Goal: Transaction & Acquisition: Purchase product/service

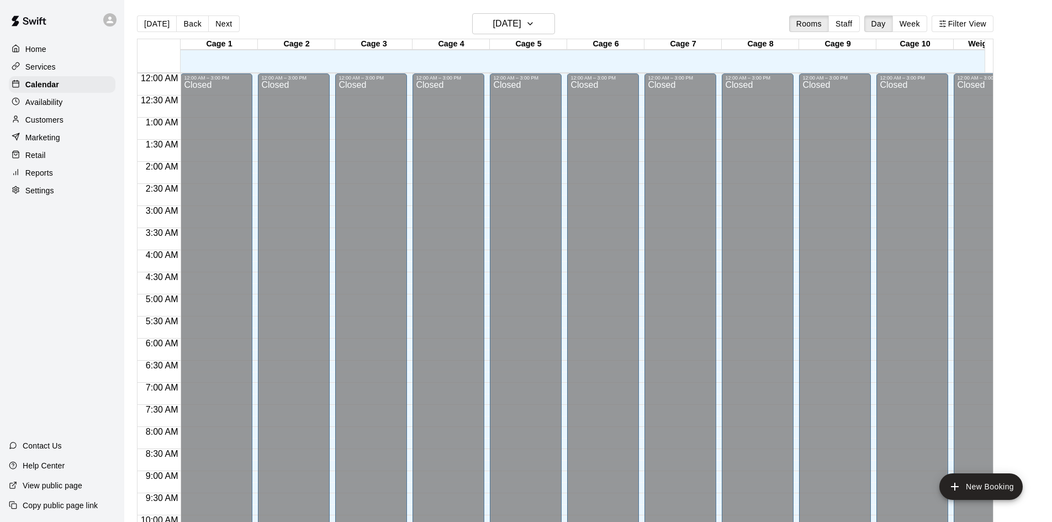
scroll to position [566, 0]
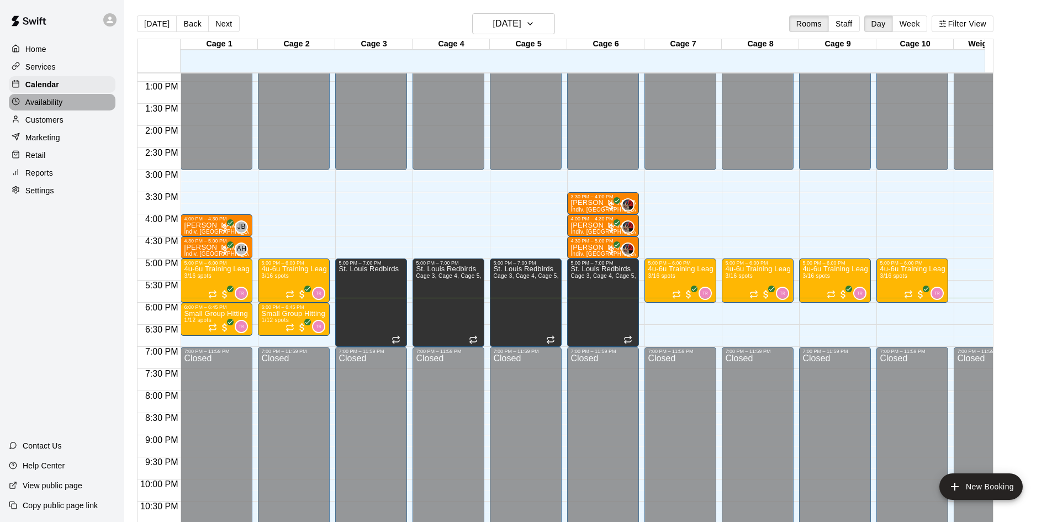
click at [30, 106] on p "Availability" at bounding box center [44, 102] width 38 height 11
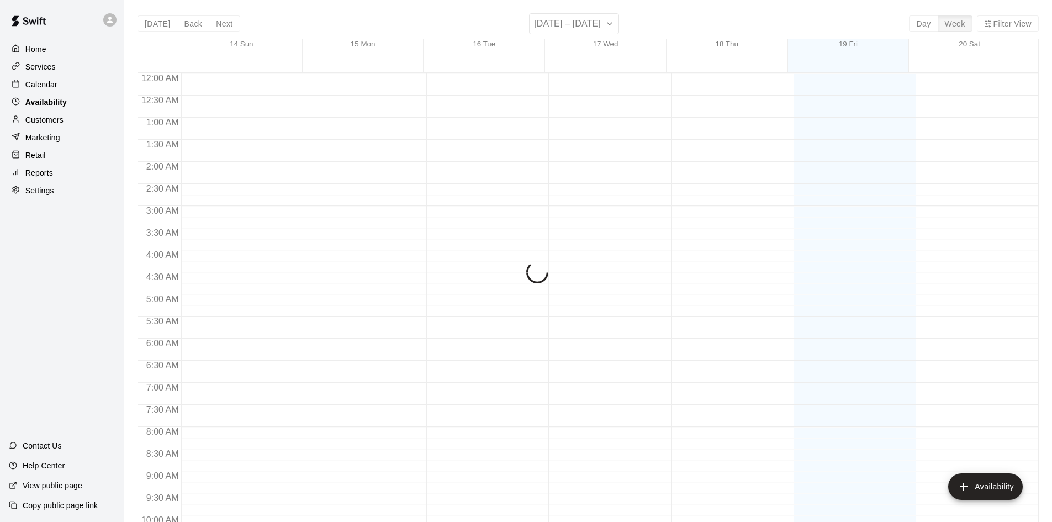
scroll to position [599, 0]
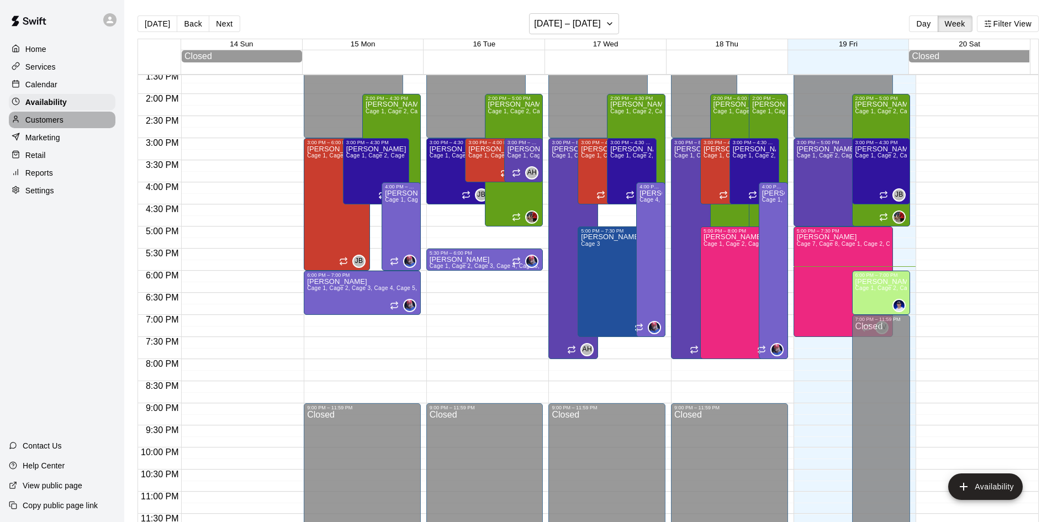
click at [39, 120] on p "Customers" at bounding box center [44, 119] width 38 height 11
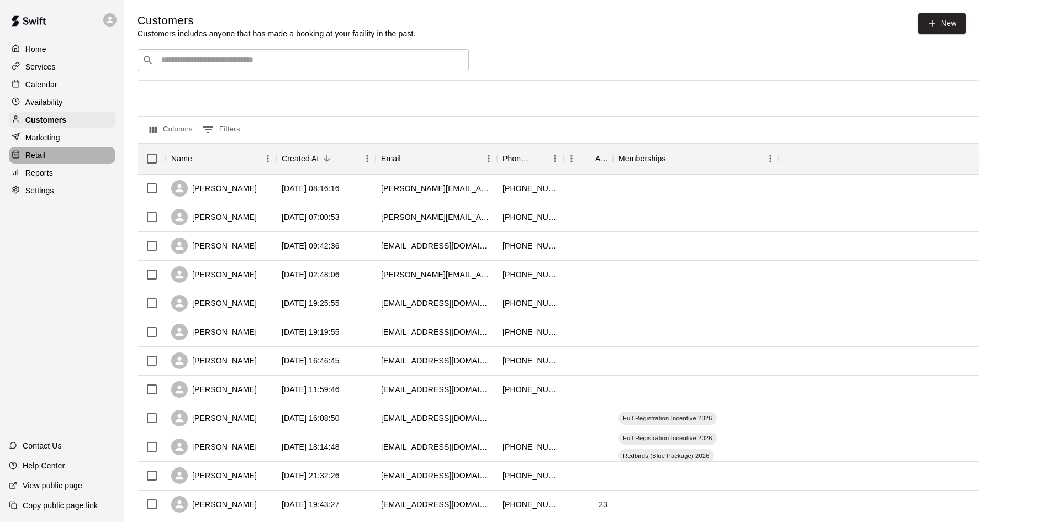
click at [66, 153] on div "Retail" at bounding box center [62, 155] width 107 height 17
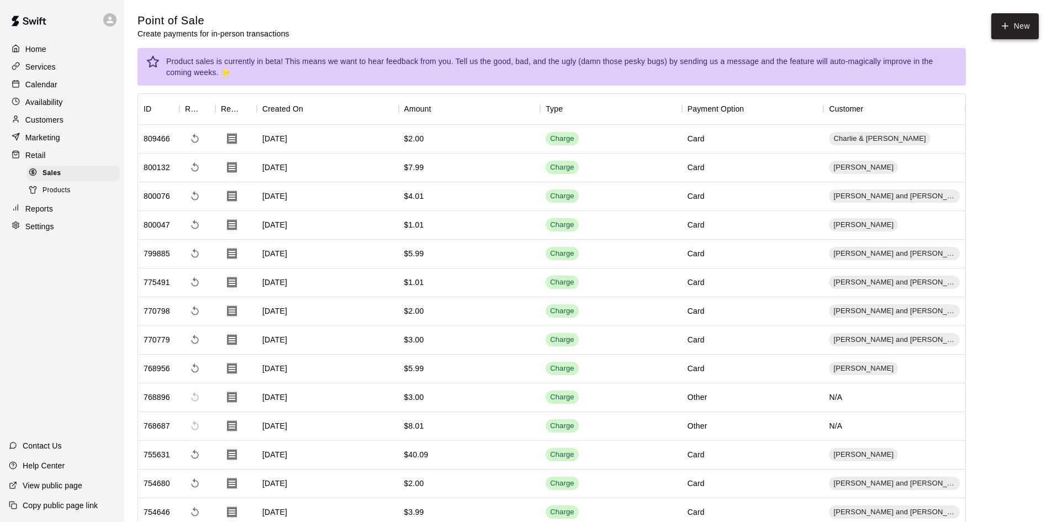
click at [1000, 22] on icon "button" at bounding box center [1005, 26] width 10 height 10
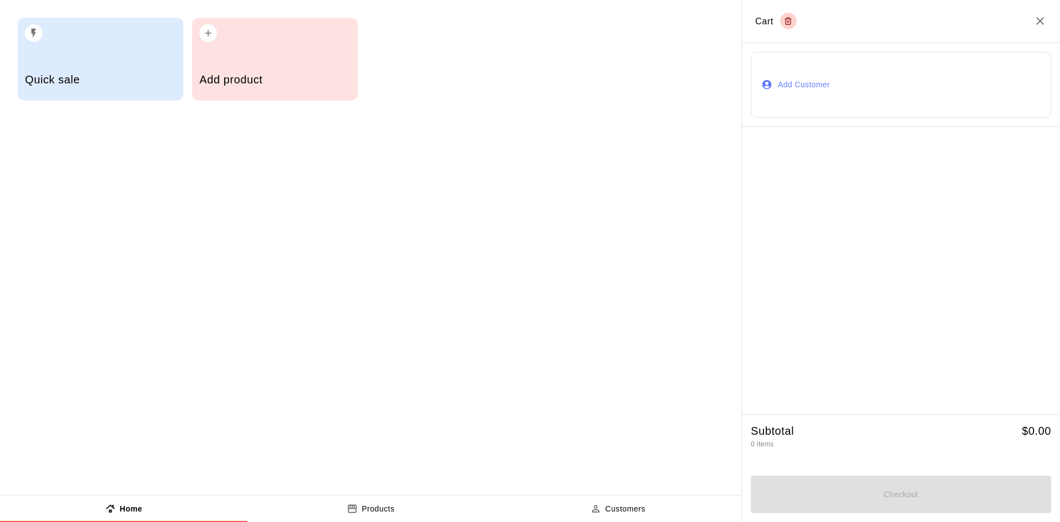
click at [261, 77] on h5 "Add product" at bounding box center [274, 79] width 151 height 15
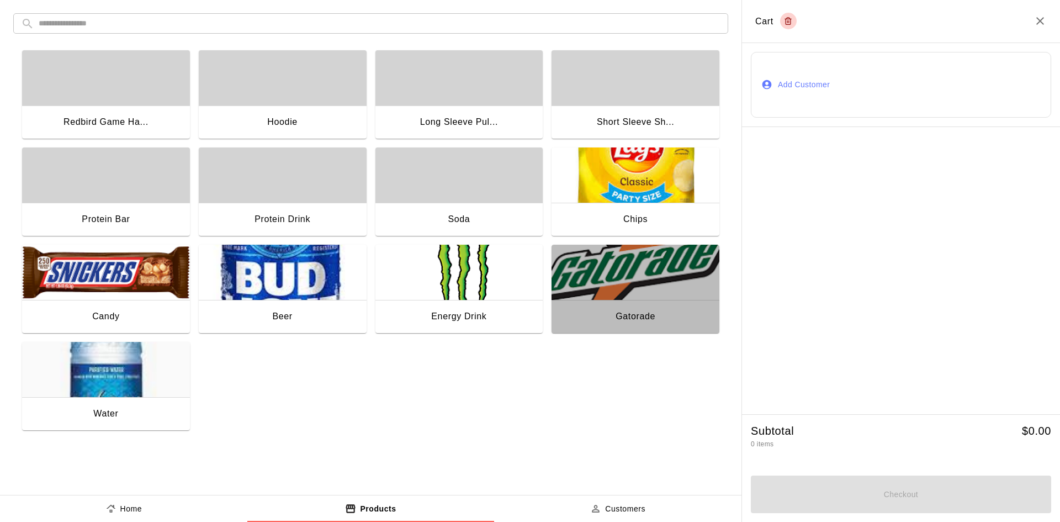
click at [634, 293] on img "button" at bounding box center [635, 272] width 168 height 55
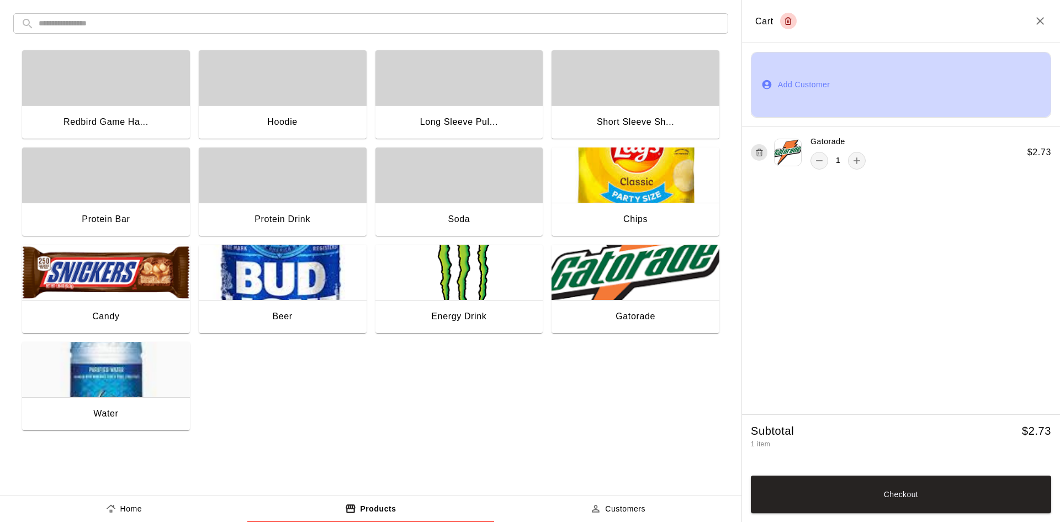
click at [958, 67] on button "Add Customer" at bounding box center [901, 85] width 300 height 66
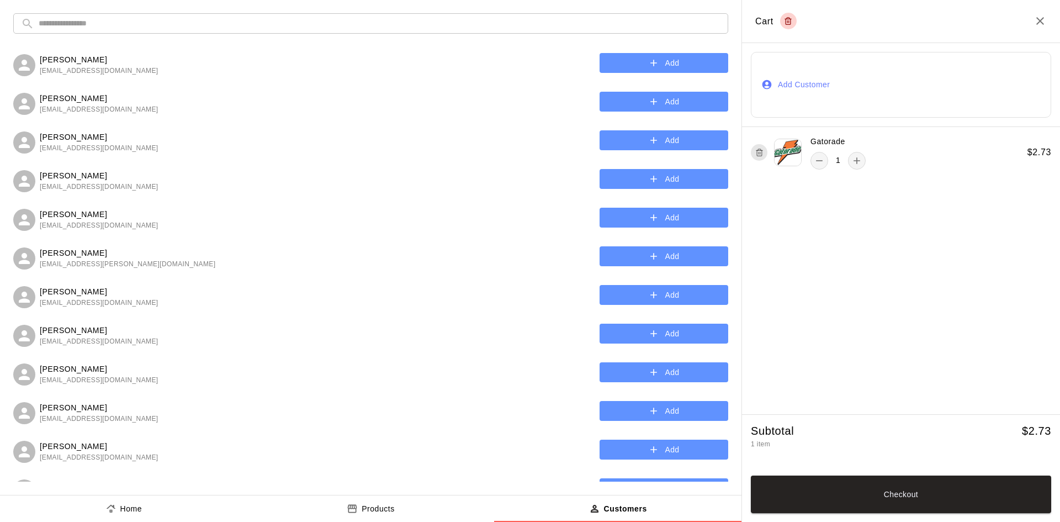
click at [400, 25] on input "text" at bounding box center [380, 23] width 682 height 20
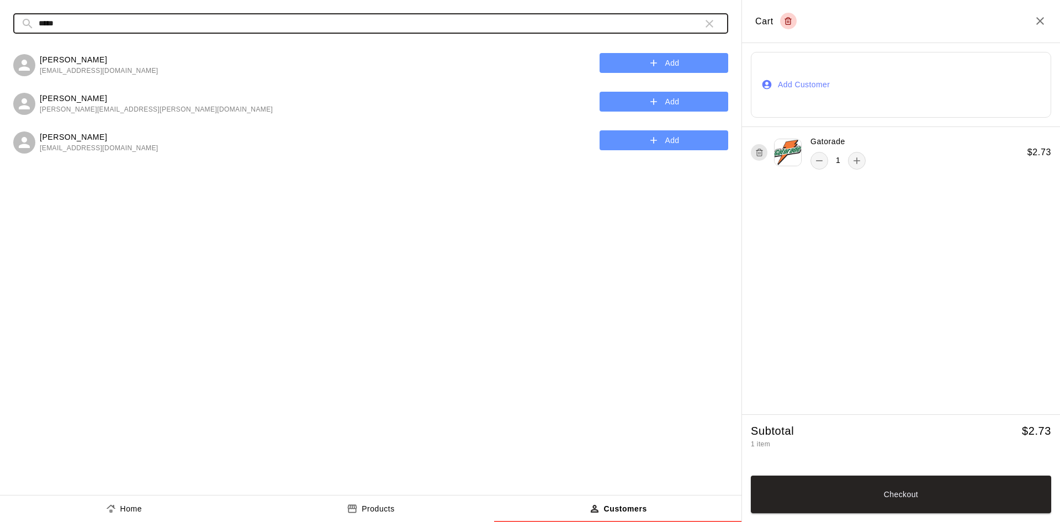
type input "*****"
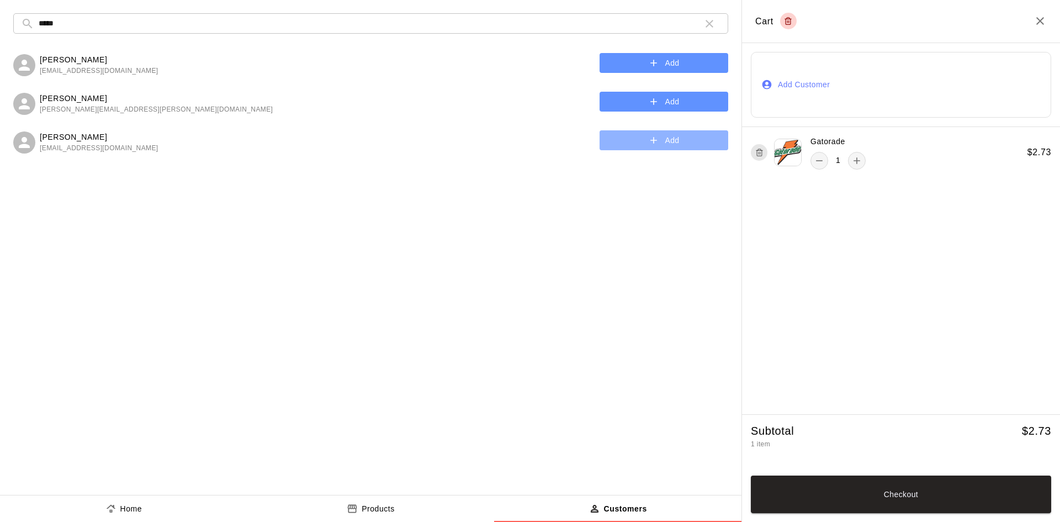
click at [702, 131] on button "Add" at bounding box center [663, 140] width 129 height 20
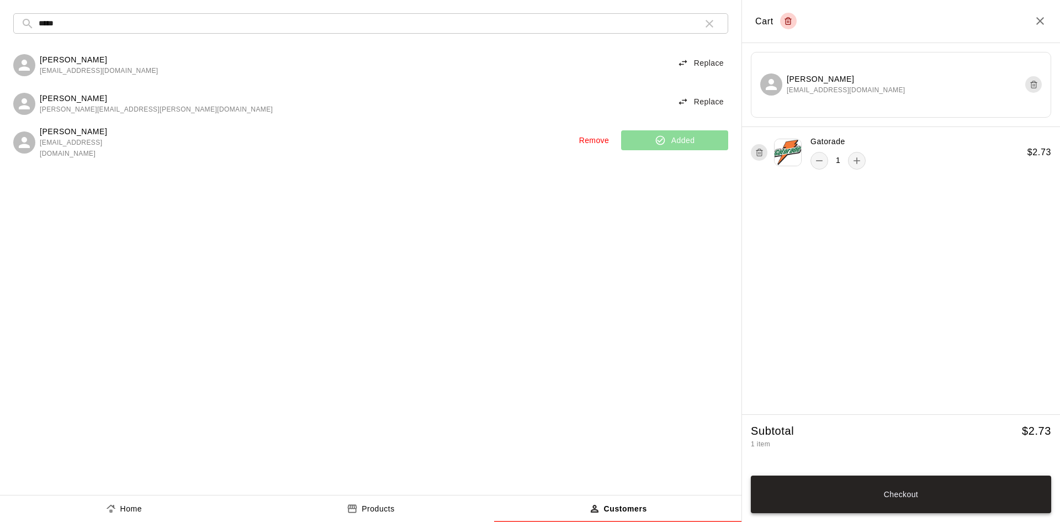
click at [892, 487] on button "Checkout" at bounding box center [901, 494] width 300 height 38
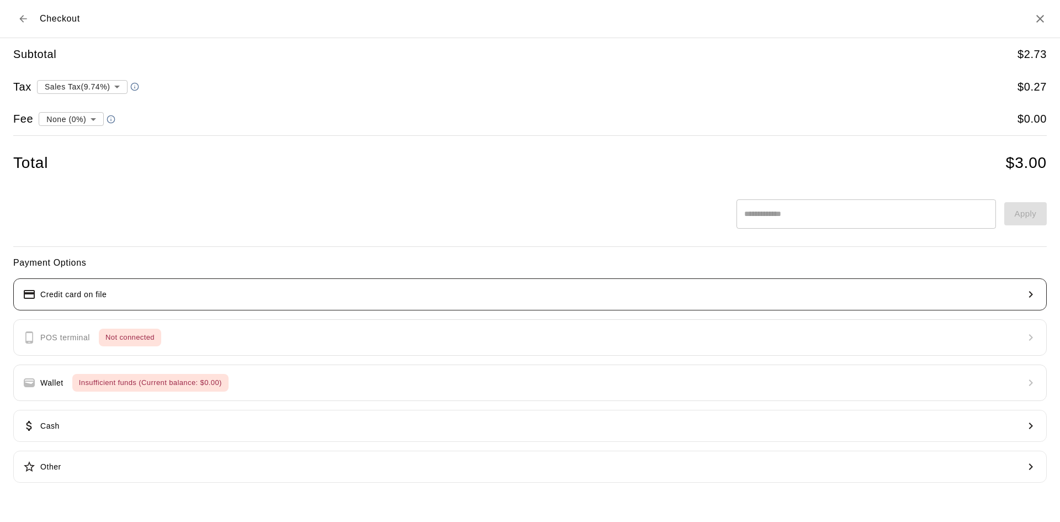
click at [109, 305] on button "Credit card on file" at bounding box center [529, 294] width 1033 height 32
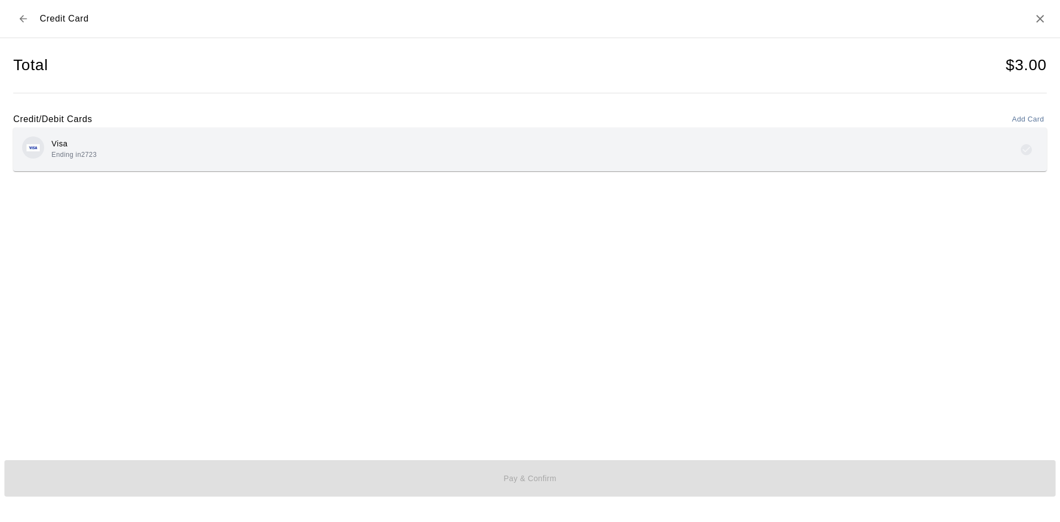
click at [157, 160] on div "Visa Ending in 2723" at bounding box center [530, 149] width 1016 height 26
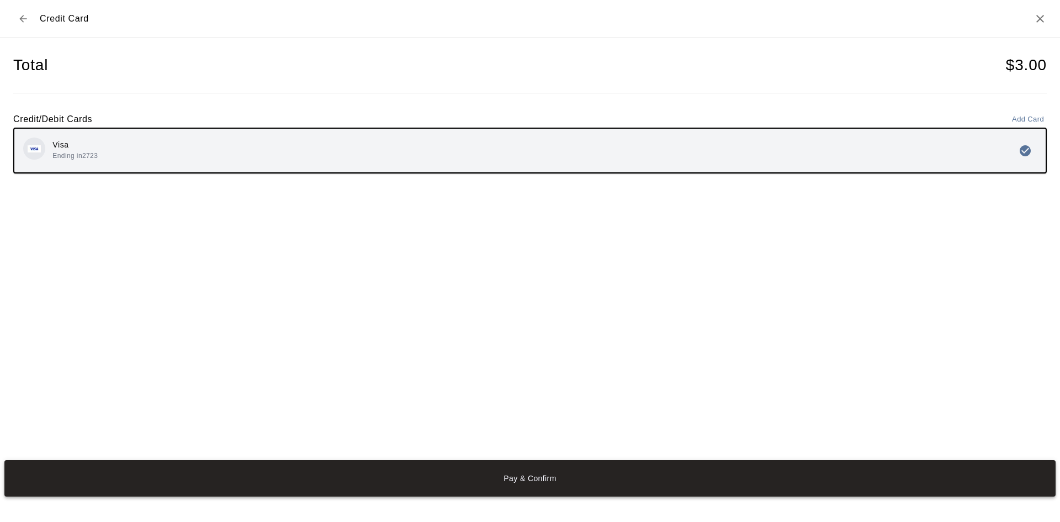
click at [471, 481] on button "Pay & Confirm" at bounding box center [529, 478] width 1051 height 36
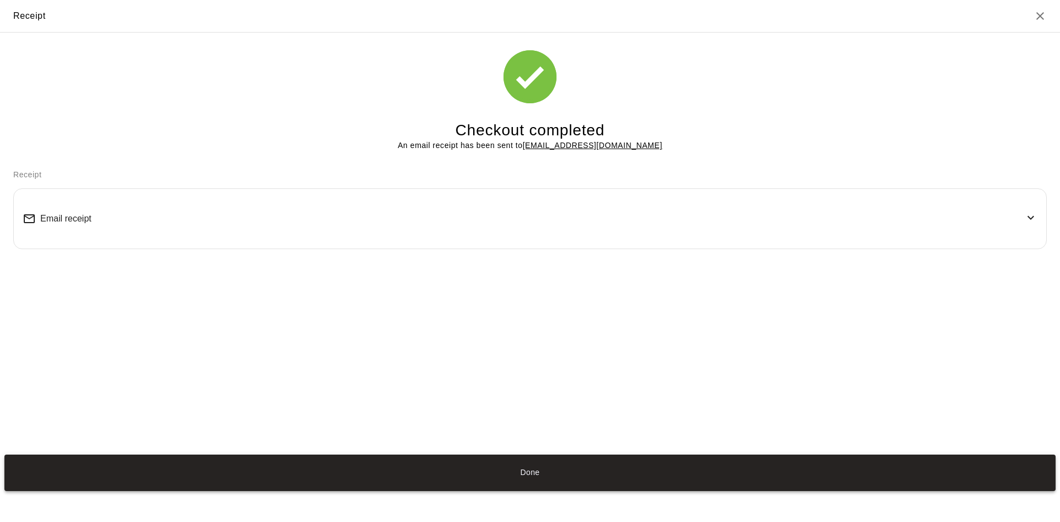
click at [544, 465] on button "Done" at bounding box center [529, 472] width 1051 height 36
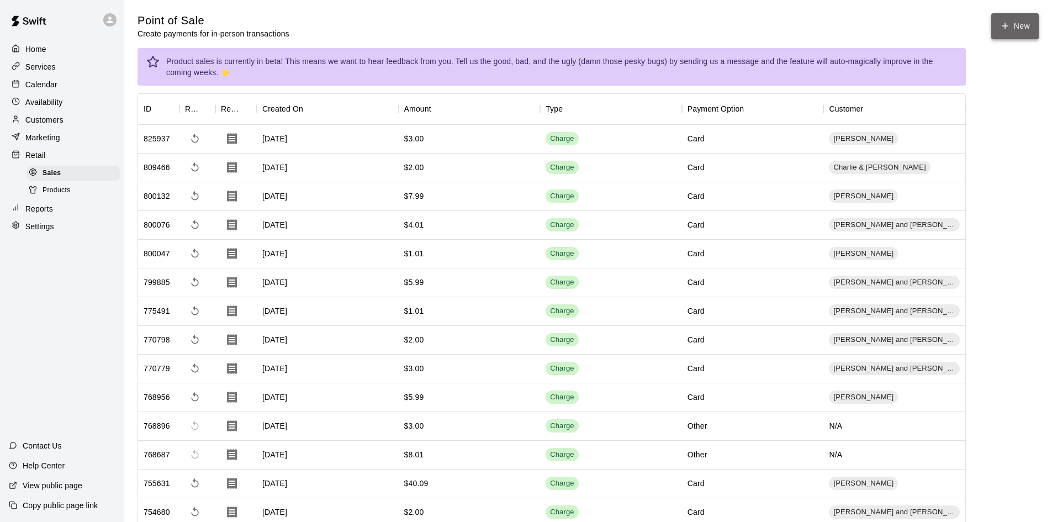
click at [1020, 23] on button "New" at bounding box center [1014, 26] width 47 height 26
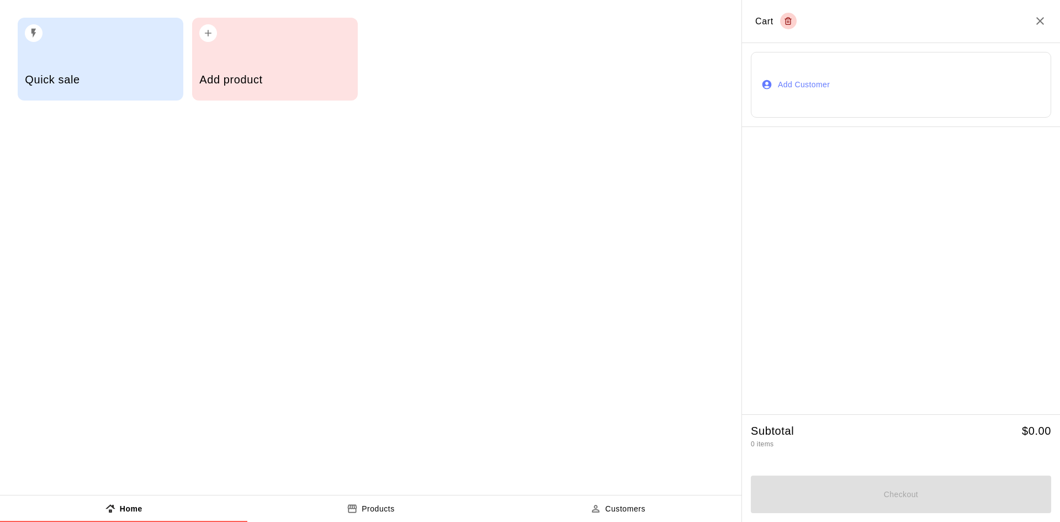
click at [318, 77] on h5 "Add product" at bounding box center [274, 79] width 151 height 15
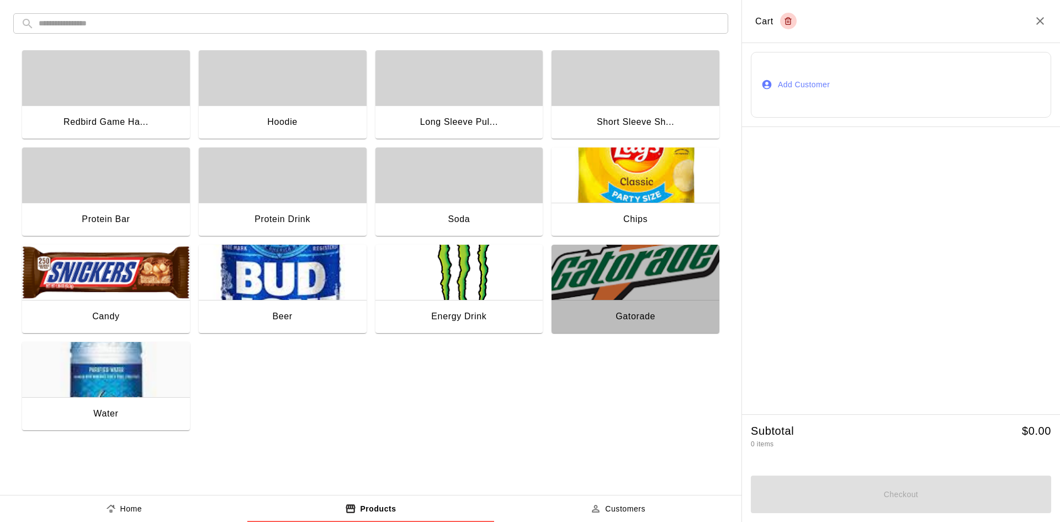
click at [600, 282] on img "button" at bounding box center [635, 272] width 168 height 55
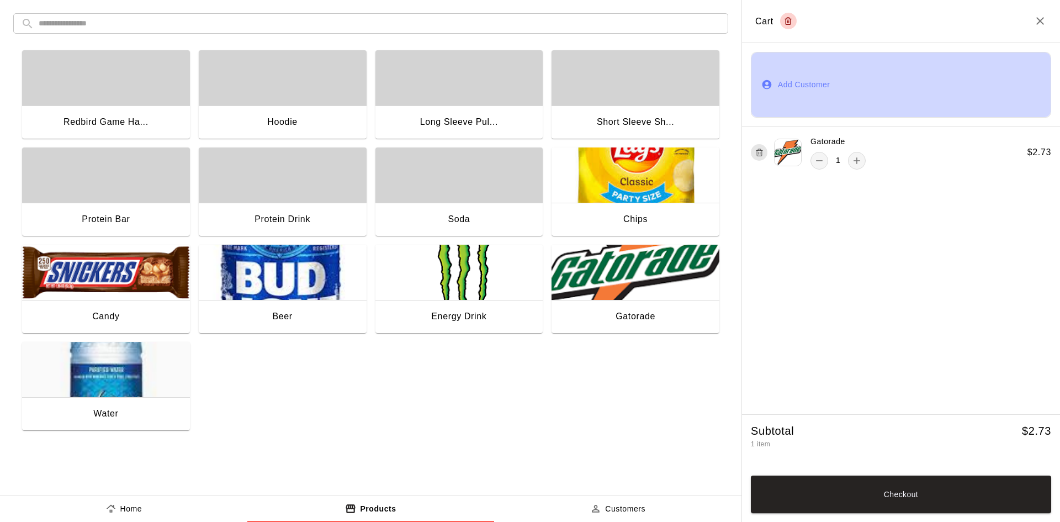
click at [884, 68] on button "Add Customer" at bounding box center [901, 85] width 300 height 66
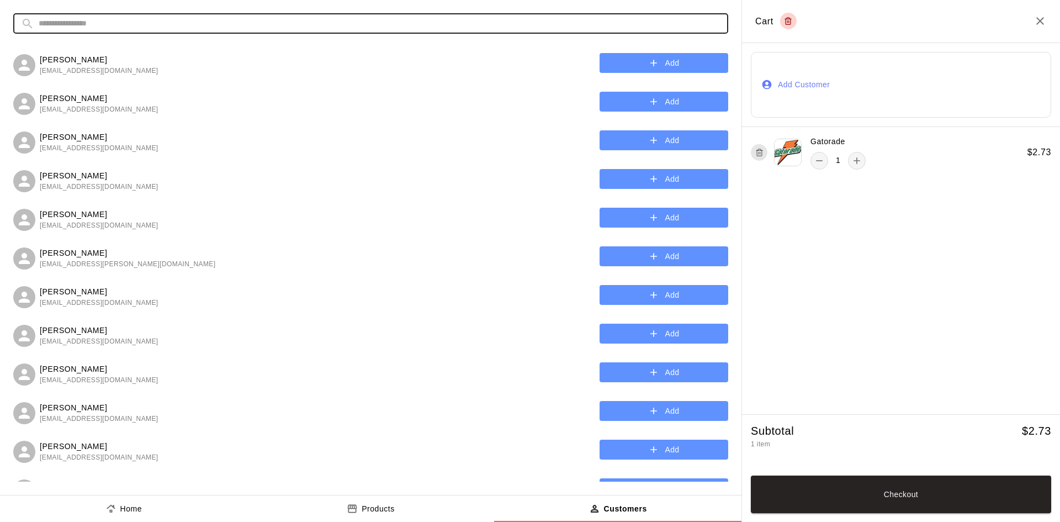
click at [290, 24] on input "text" at bounding box center [380, 23] width 682 height 20
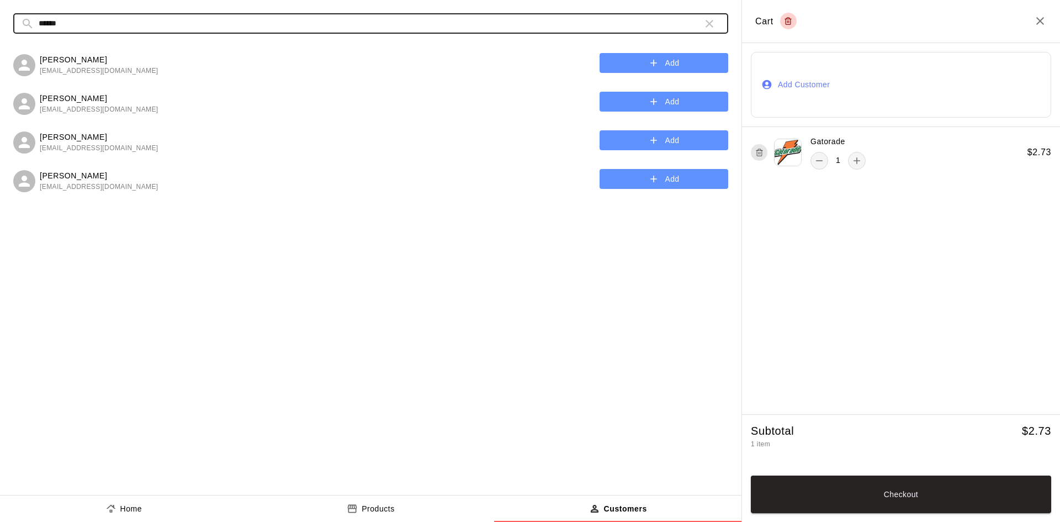
type input "******"
click at [613, 68] on button "Add" at bounding box center [663, 63] width 129 height 20
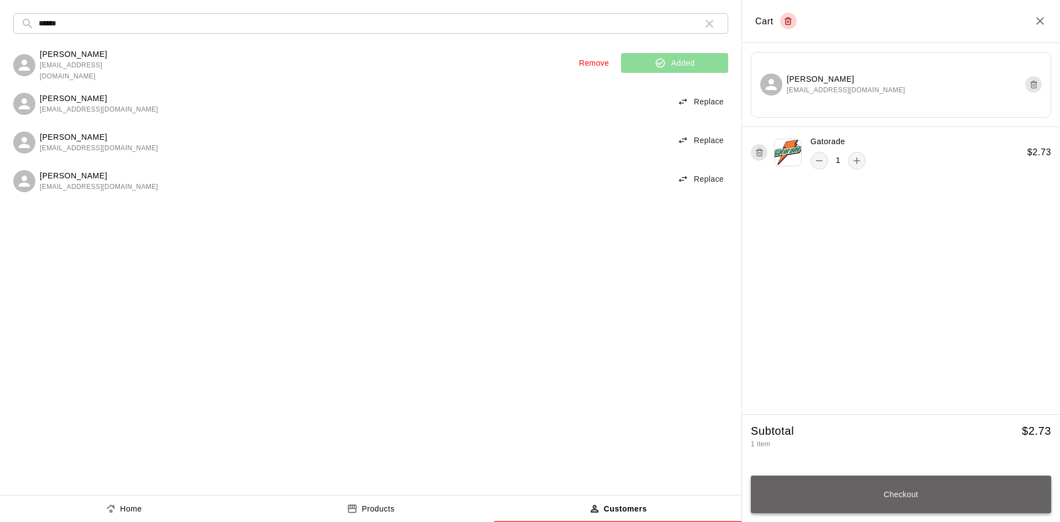
click at [838, 486] on button "Checkout" at bounding box center [901, 494] width 300 height 38
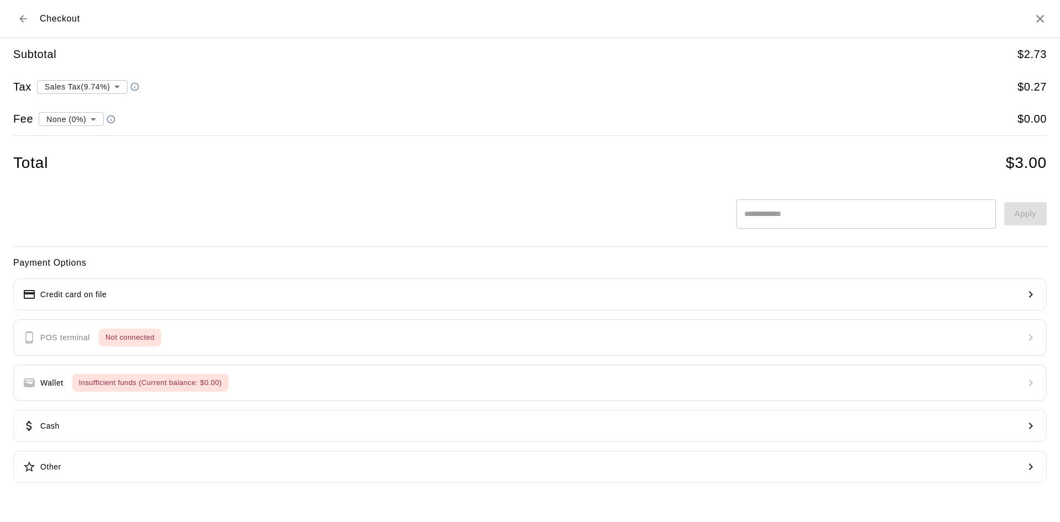
click at [133, 273] on div "Payment Options Credit card on file POS terminal Not connected Wallet Insuffici…" at bounding box center [529, 369] width 1033 height 227
click at [138, 292] on button "Credit card on file" at bounding box center [529, 294] width 1033 height 32
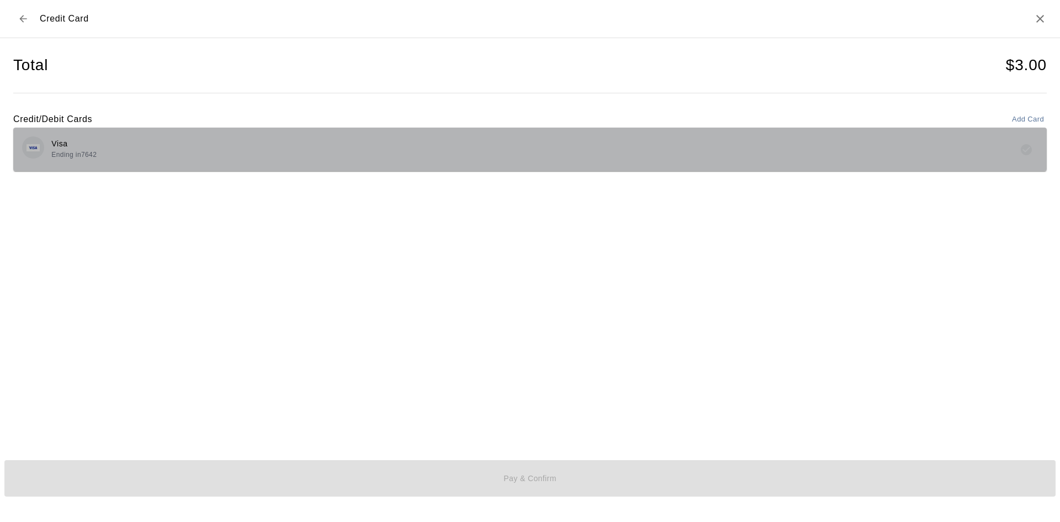
click at [384, 146] on div "Visa Ending in 7642" at bounding box center [530, 149] width 1016 height 26
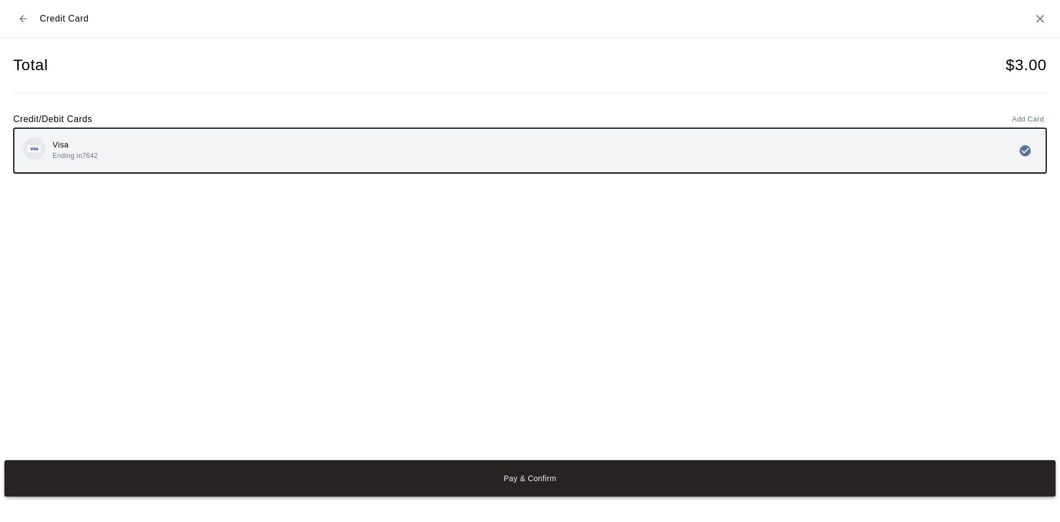
click at [507, 494] on button "Pay & Confirm" at bounding box center [529, 478] width 1051 height 36
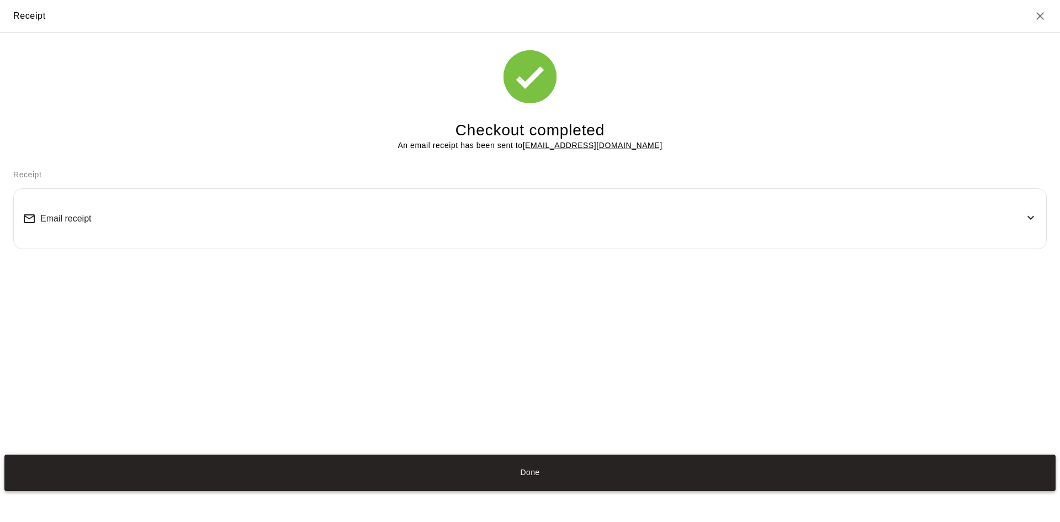
click at [506, 486] on button "Done" at bounding box center [529, 472] width 1051 height 36
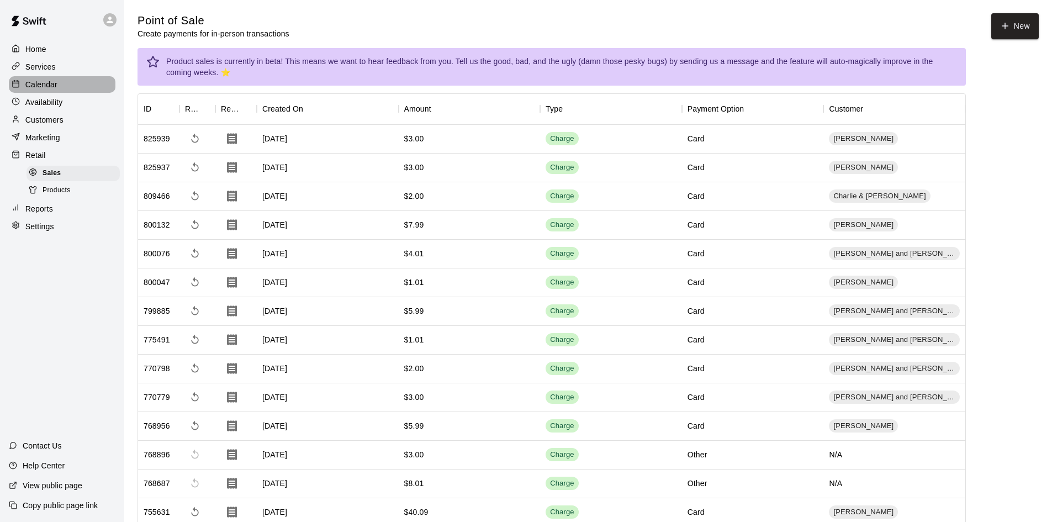
click at [47, 81] on p "Calendar" at bounding box center [41, 84] width 32 height 11
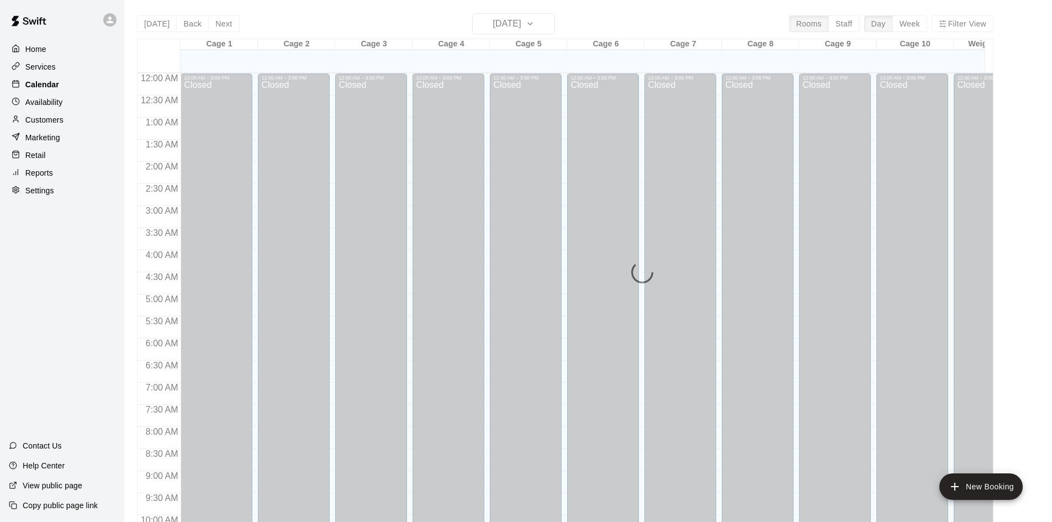
scroll to position [566, 0]
